Goal: Task Accomplishment & Management: Manage account settings

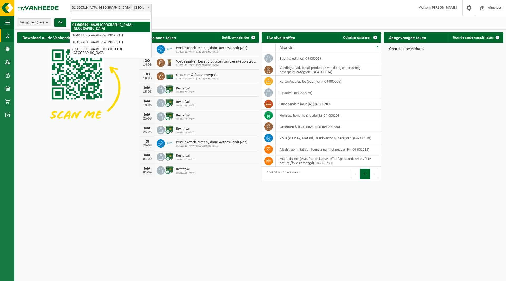
click at [148, 8] on b at bounding box center [149, 7] width 2 height 1
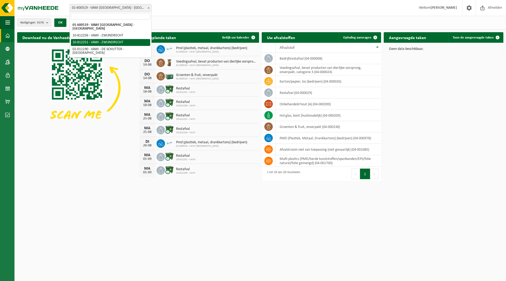
select select "36888"
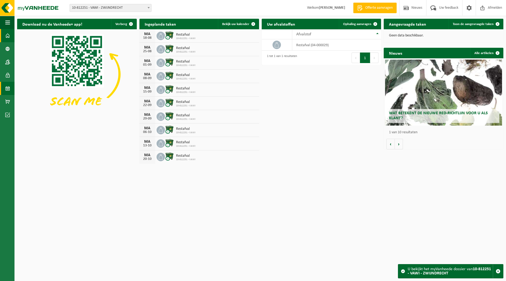
click at [7, 87] on span at bounding box center [7, 88] width 5 height 13
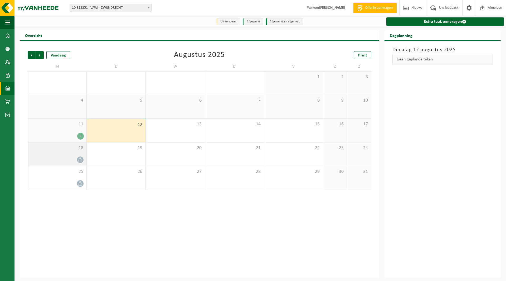
click at [80, 160] on icon at bounding box center [80, 159] width 4 height 4
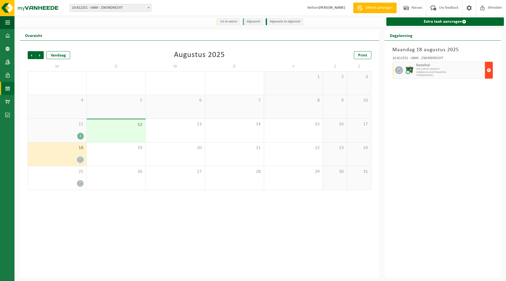
click at [489, 70] on span "button" at bounding box center [489, 70] width 4 height 11
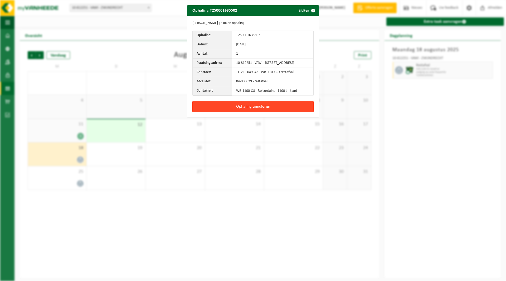
click at [253, 110] on button "Ophaling annuleren" at bounding box center [252, 106] width 121 height 11
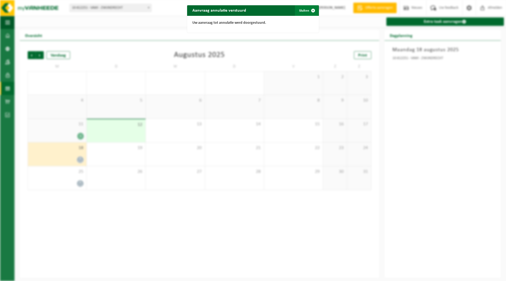
click at [310, 10] on span "button" at bounding box center [313, 10] width 11 height 11
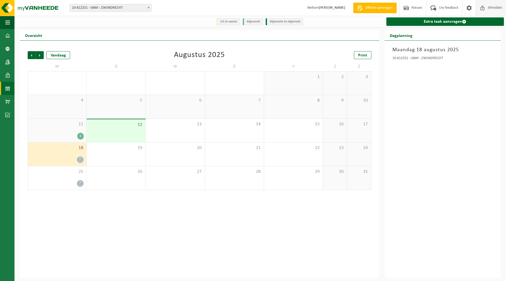
click at [483, 9] on span at bounding box center [482, 8] width 8 height 16
